Goal: Task Accomplishment & Management: Manage account settings

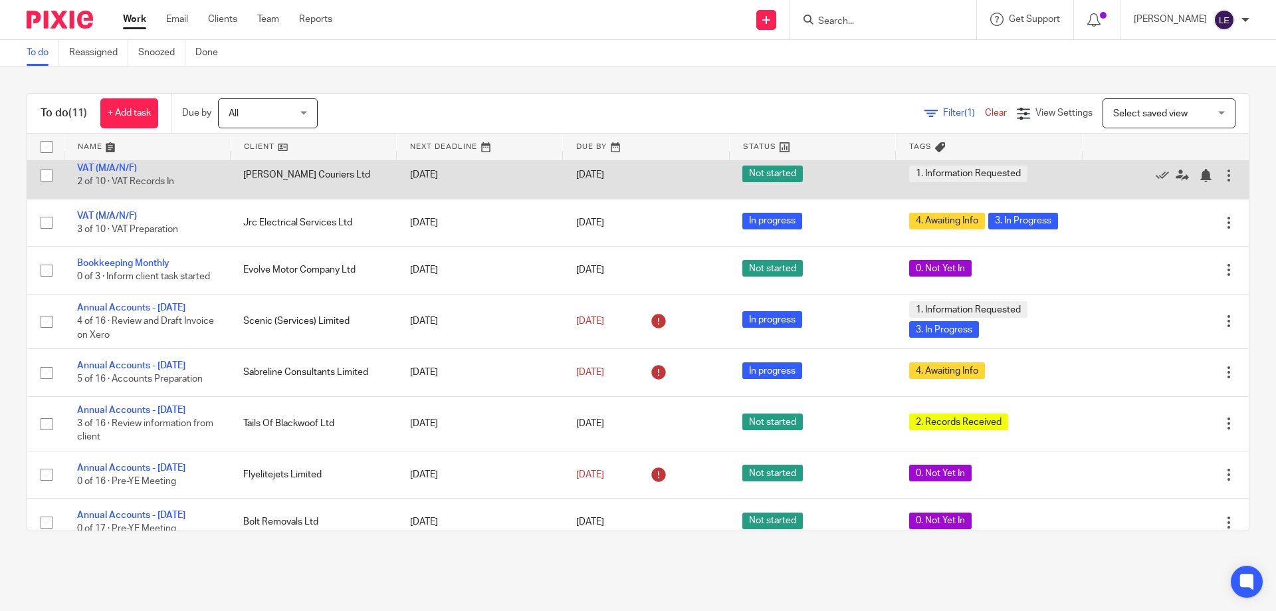
scroll to position [133, 0]
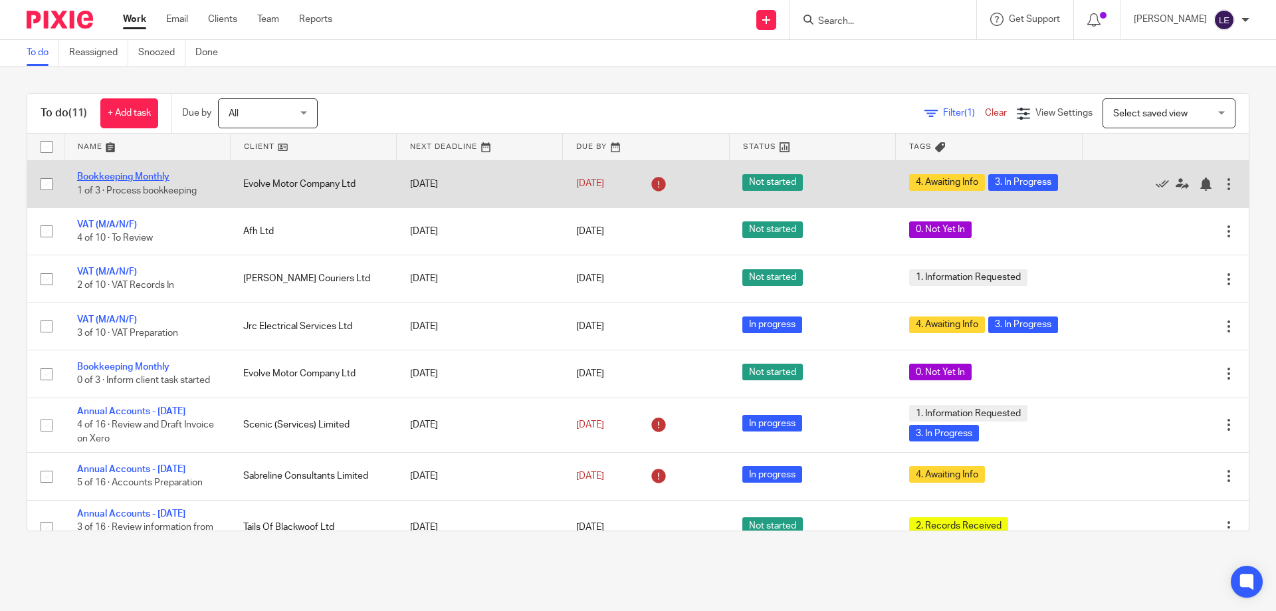
click at [128, 175] on link "Bookkeeping Monthly" at bounding box center [123, 176] width 92 height 9
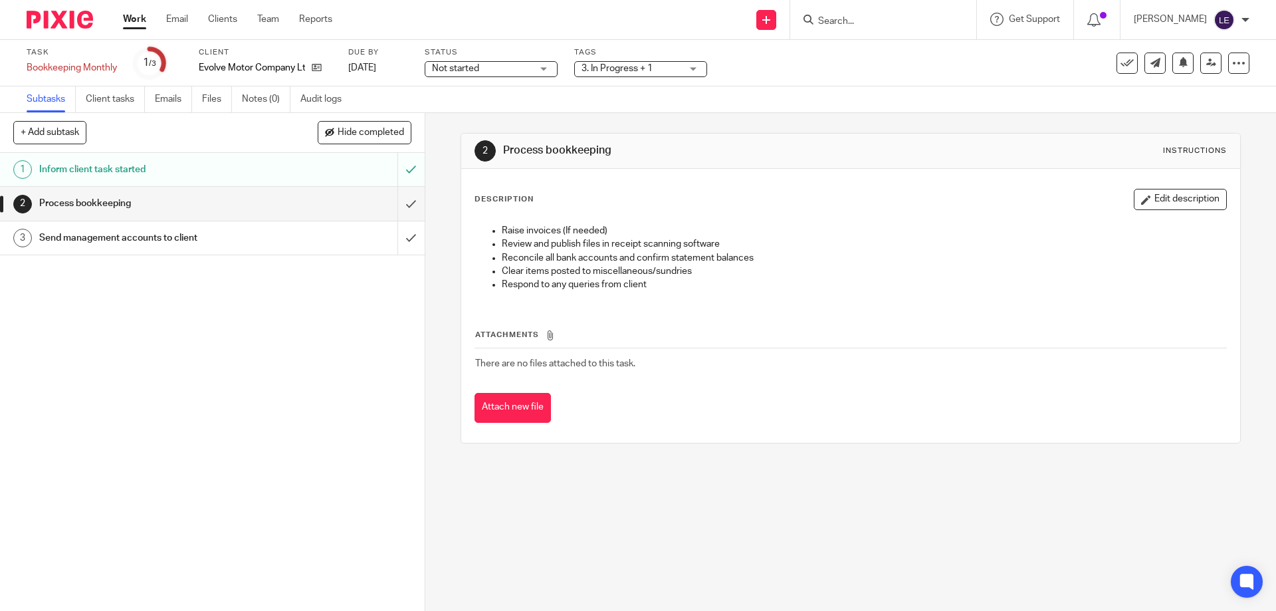
click at [651, 72] on span "3. In Progress + 1" at bounding box center [617, 68] width 71 height 9
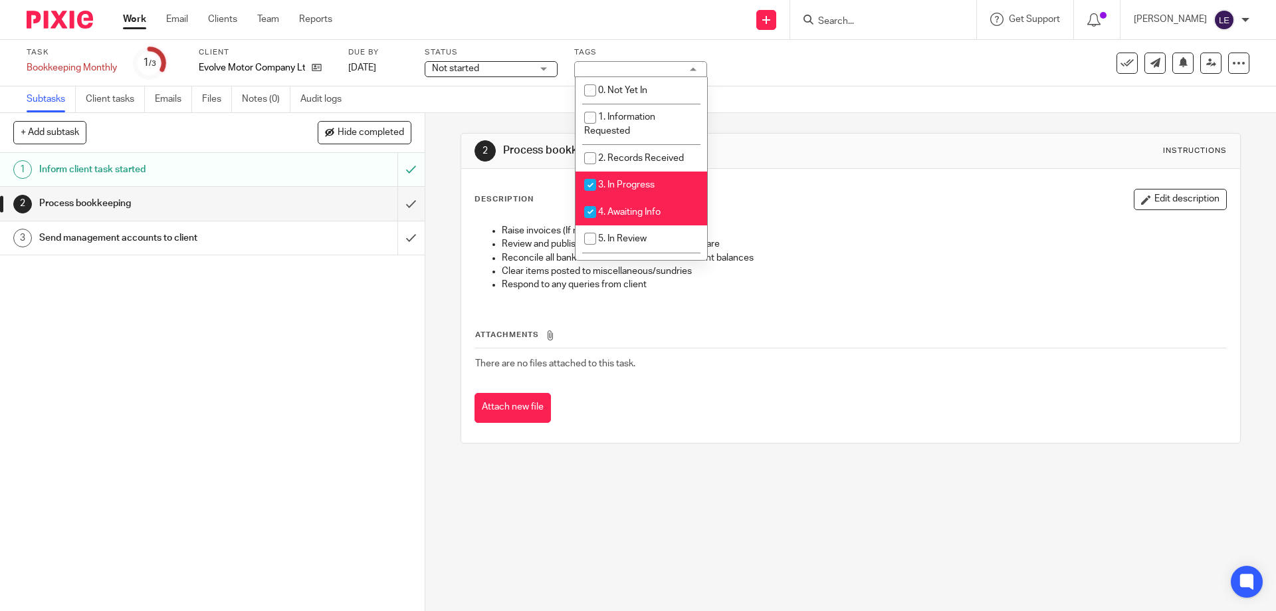
click at [627, 179] on li "3. In Progress" at bounding box center [642, 184] width 132 height 27
checkbox input "false"
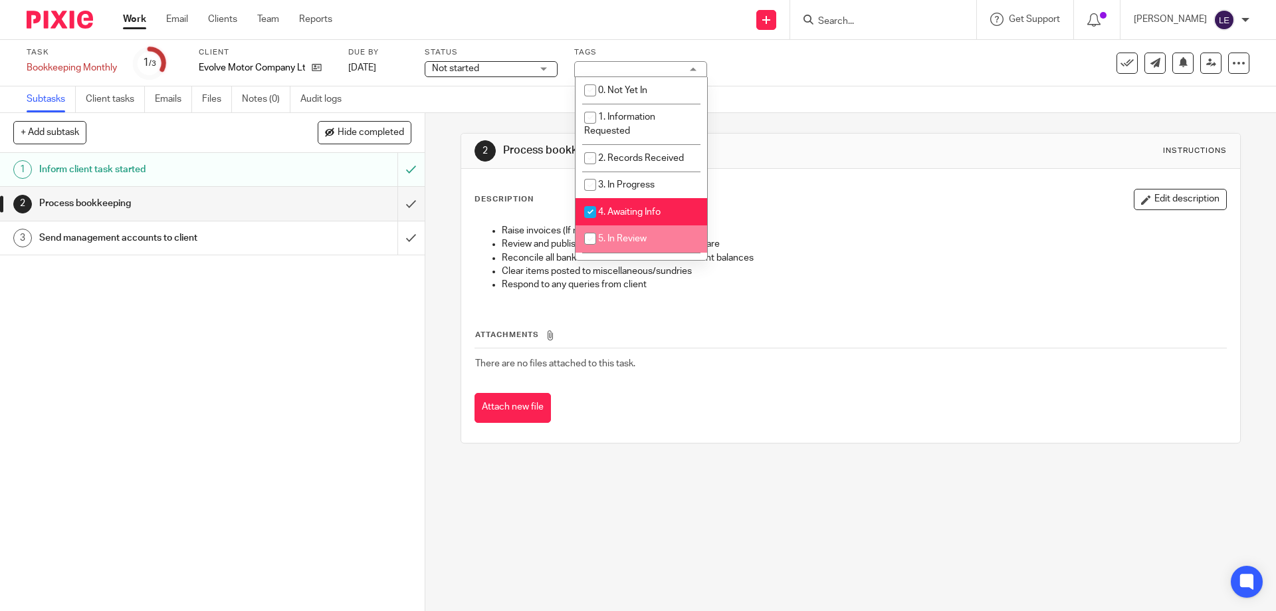
click at [620, 233] on li "5. In Review" at bounding box center [642, 238] width 132 height 27
checkbox input "true"
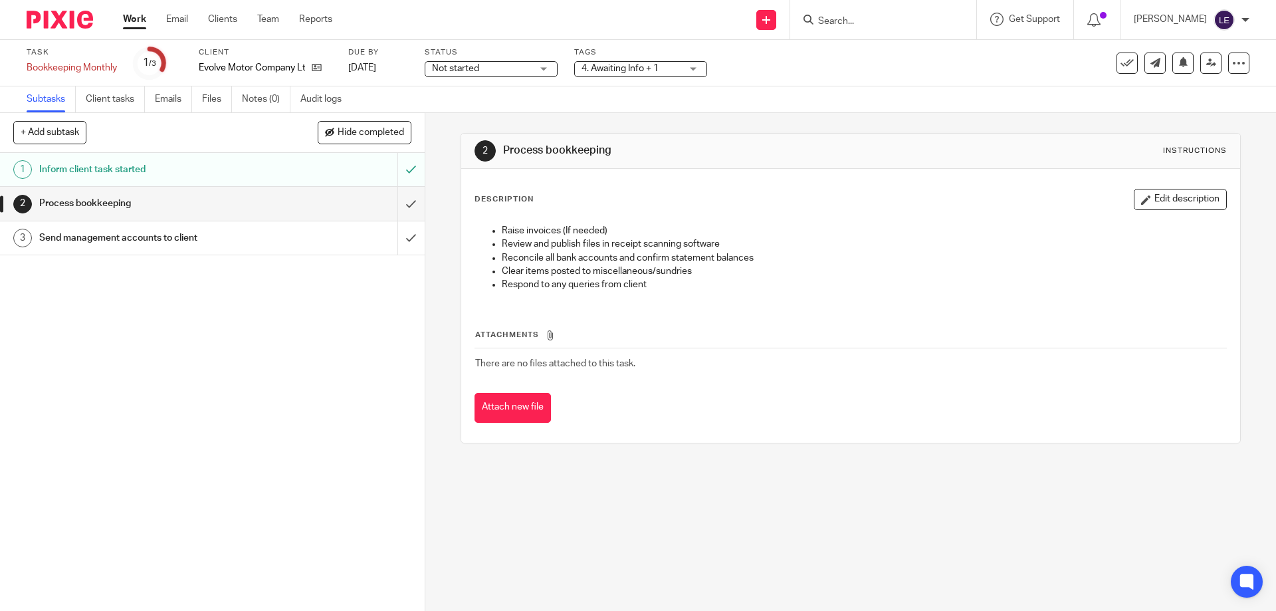
click at [882, 177] on div "Description Edit description Raise invoices (If needed) Review and publish file…" at bounding box center [850, 306] width 778 height 274
click at [392, 201] on input "submit" at bounding box center [212, 203] width 425 height 33
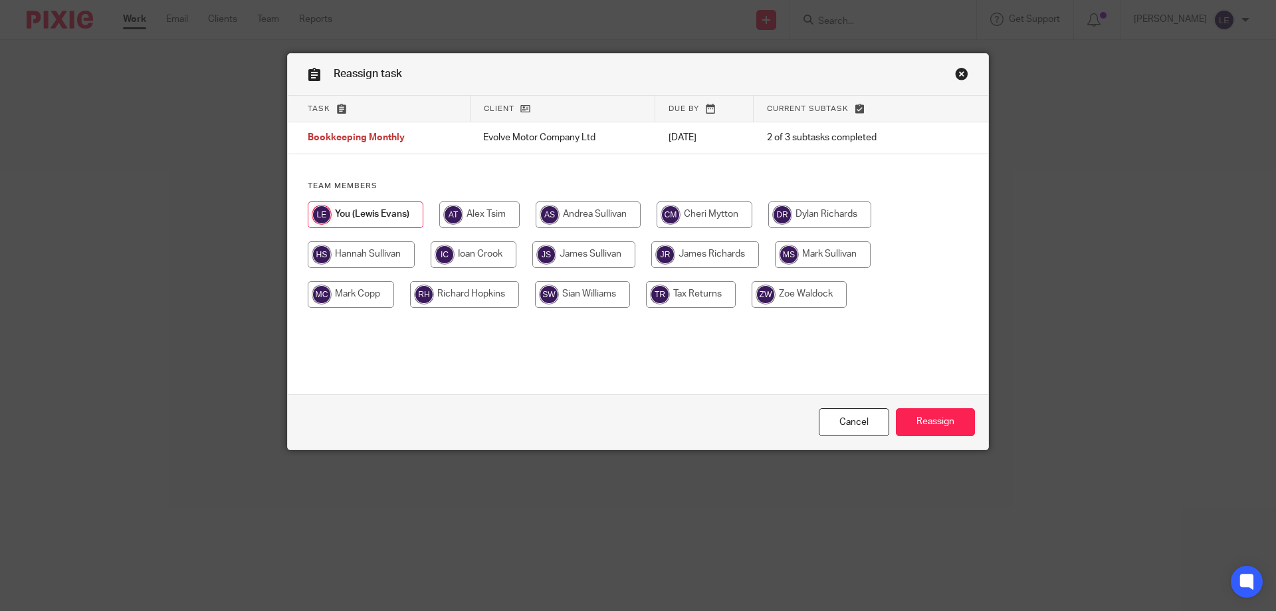
click at [808, 199] on div "Team members" at bounding box center [638, 251] width 701 height 140
click at [806, 217] on input "radio" at bounding box center [819, 214] width 103 height 27
radio input "true"
click at [933, 419] on input "Reassign" at bounding box center [935, 422] width 79 height 29
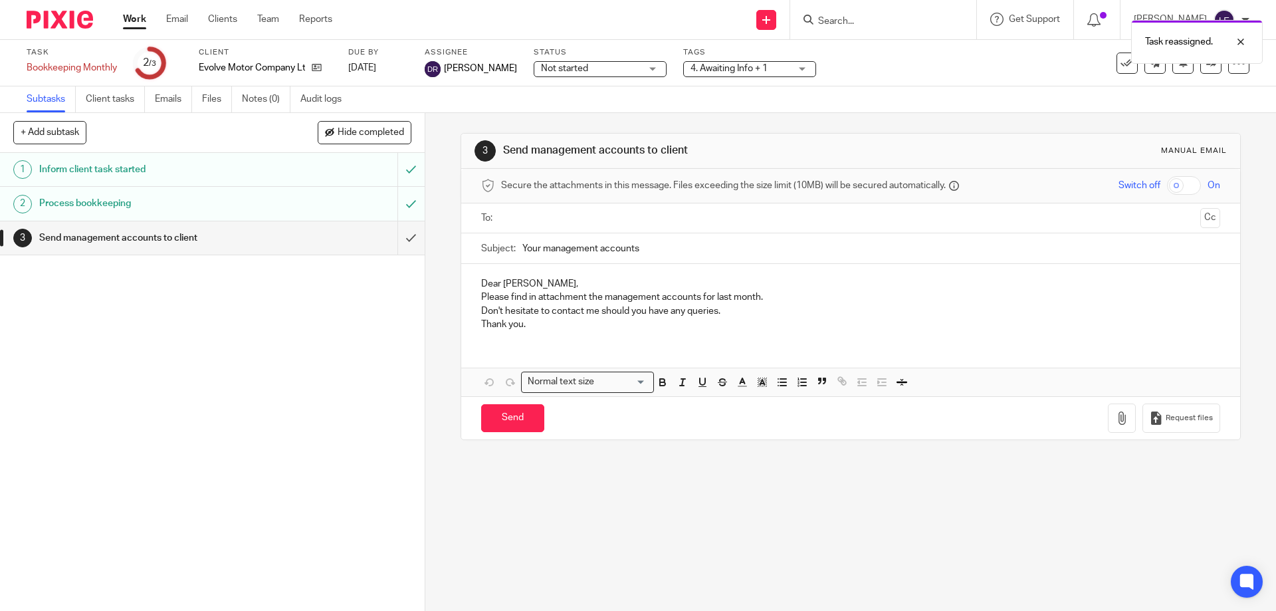
click at [128, 20] on link "Work" at bounding box center [134, 19] width 23 height 13
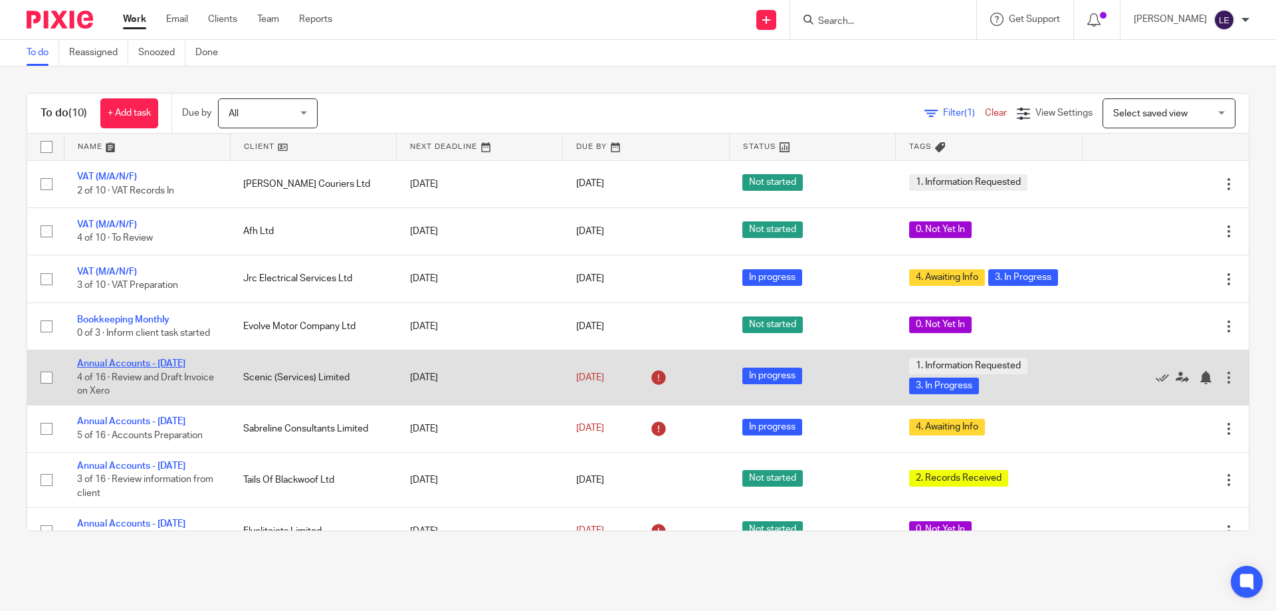
click at [124, 366] on link "Annual Accounts - [DATE]" at bounding box center [131, 363] width 108 height 9
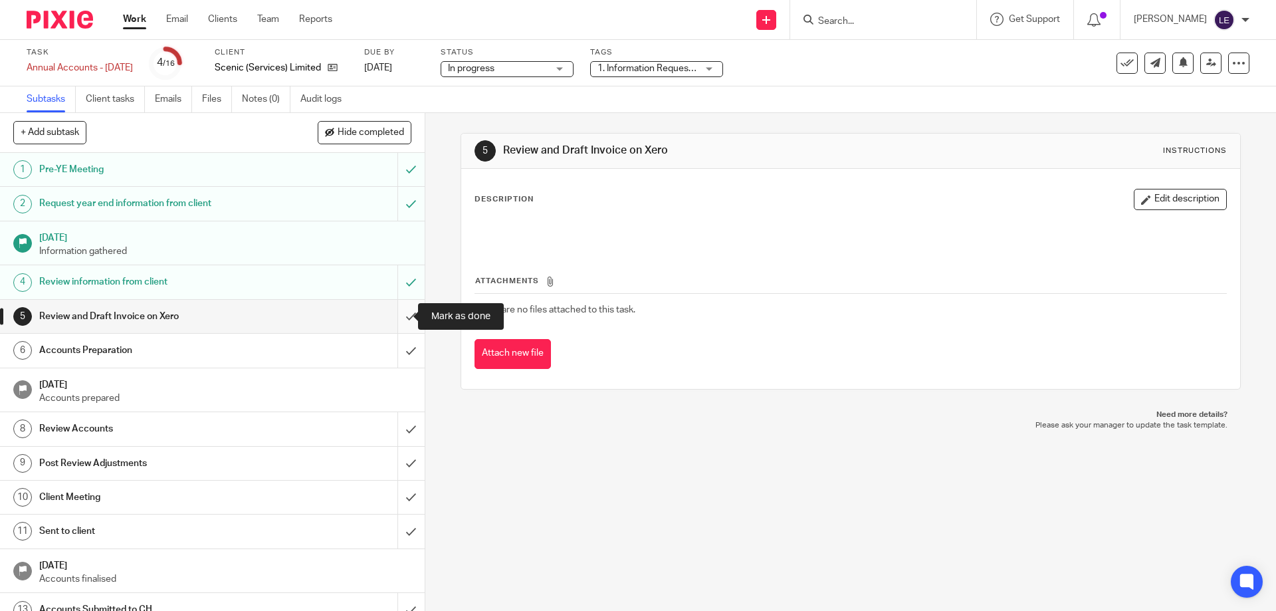
click at [399, 316] on input "submit" at bounding box center [212, 316] width 425 height 33
